Goal: Information Seeking & Learning: Find specific fact

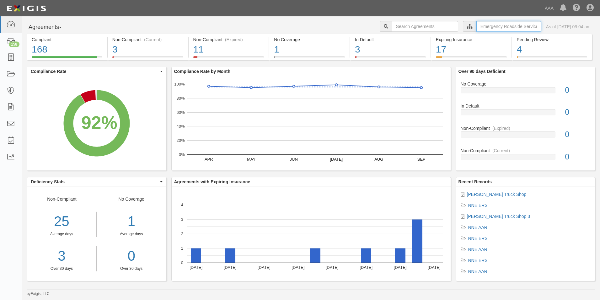
click at [482, 29] on input "text" at bounding box center [509, 26] width 65 height 11
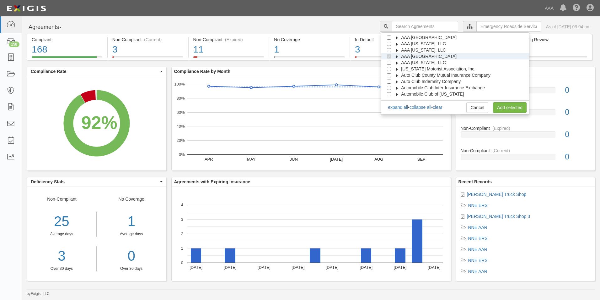
click at [416, 55] on span "AAA [GEOGRAPHIC_DATA]" at bounding box center [429, 56] width 56 height 5
click at [422, 58] on span "AAA [GEOGRAPHIC_DATA]" at bounding box center [429, 56] width 56 height 5
click at [515, 107] on link "Add selected" at bounding box center [510, 107] width 34 height 11
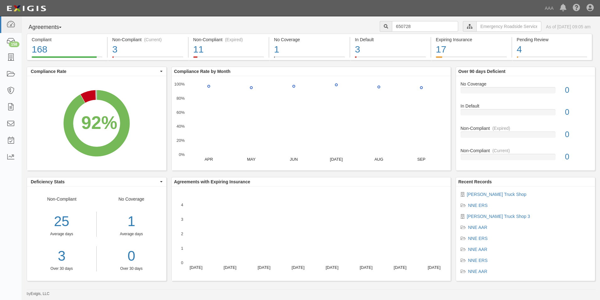
type input "650728"
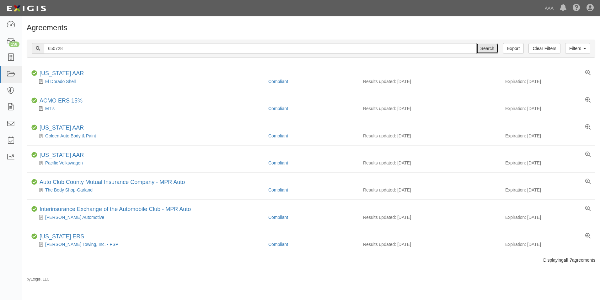
click at [489, 48] on input "Search" at bounding box center [488, 48] width 22 height 11
click at [39, 38] on div "Filters Clear Filters Export 650728 Search Filters Compliance Status Compliant …" at bounding box center [311, 49] width 578 height 29
type input "[PERSON_NAME]"
click at [477, 43] on input "Search" at bounding box center [488, 48] width 22 height 11
click at [484, 47] on input "Search" at bounding box center [488, 48] width 22 height 11
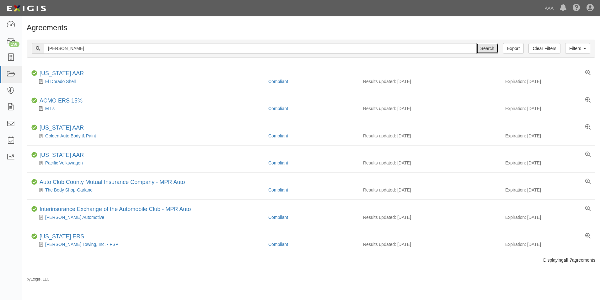
click at [485, 49] on input "Search" at bounding box center [488, 48] width 22 height 11
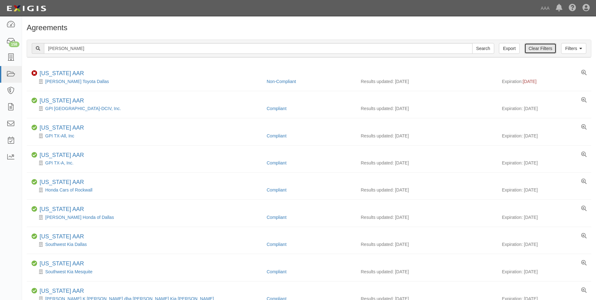
click at [543, 51] on link "Clear Filters" at bounding box center [540, 48] width 32 height 11
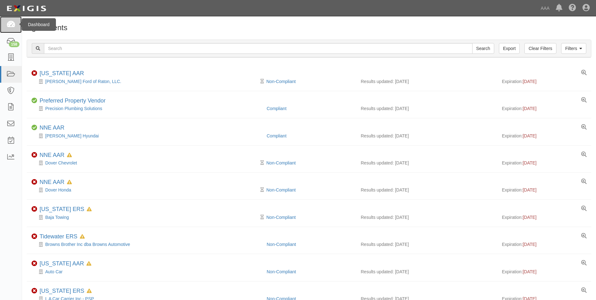
click at [9, 25] on icon at bounding box center [10, 24] width 9 height 7
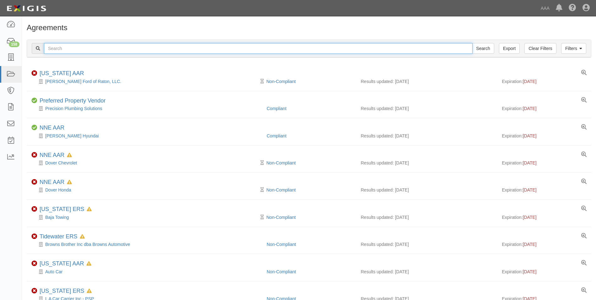
click at [72, 46] on input "text" at bounding box center [258, 48] width 428 height 11
type input "[PERSON_NAME]"
click at [472, 43] on input "Search" at bounding box center [483, 48] width 22 height 11
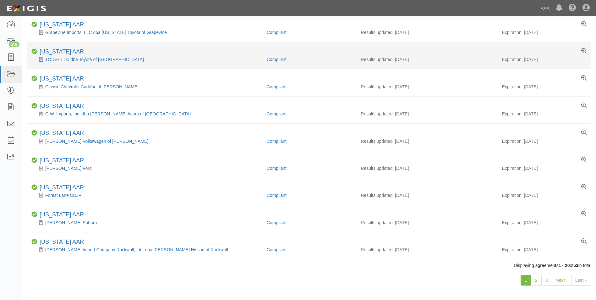
scroll to position [359, 0]
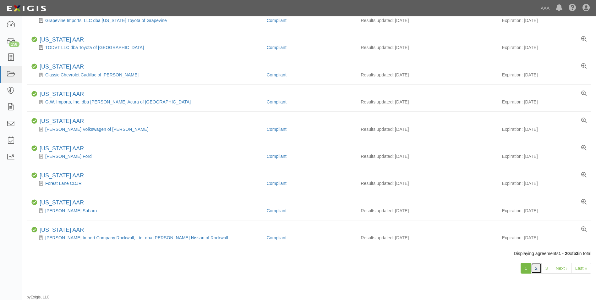
click at [536, 268] on link "2" at bounding box center [536, 268] width 11 height 11
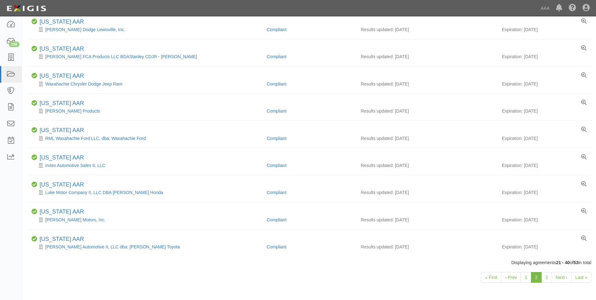
scroll to position [366, 0]
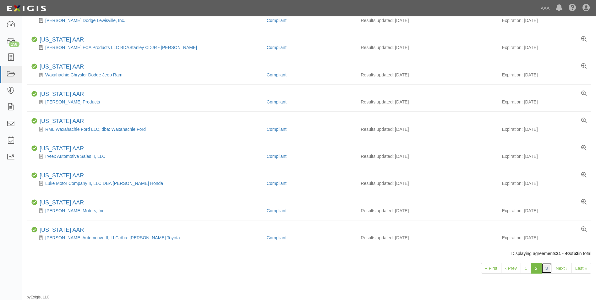
click at [550, 270] on link "3" at bounding box center [546, 268] width 11 height 11
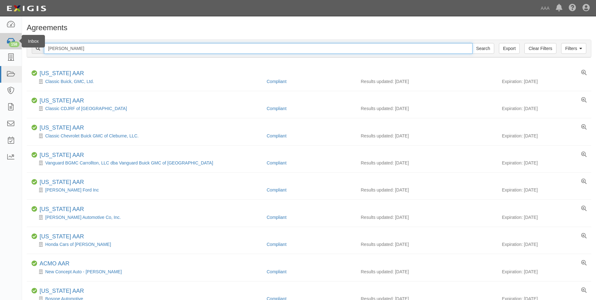
drag, startPoint x: 101, startPoint y: 46, endPoint x: 19, endPoint y: 38, distance: 82.3
click at [19, 38] on body "Toggle navigation Dashboard 158 Inbox Parties Agreements Coverages Documents Me…" at bounding box center [298, 234] width 596 height 469
